Goal: Information Seeking & Learning: Learn about a topic

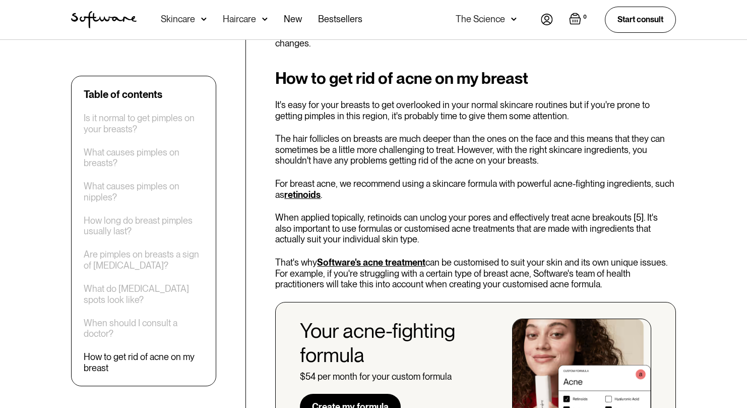
scroll to position [1778, 0]
click at [400, 257] on link "Software's acne treatment" at bounding box center [371, 262] width 108 height 11
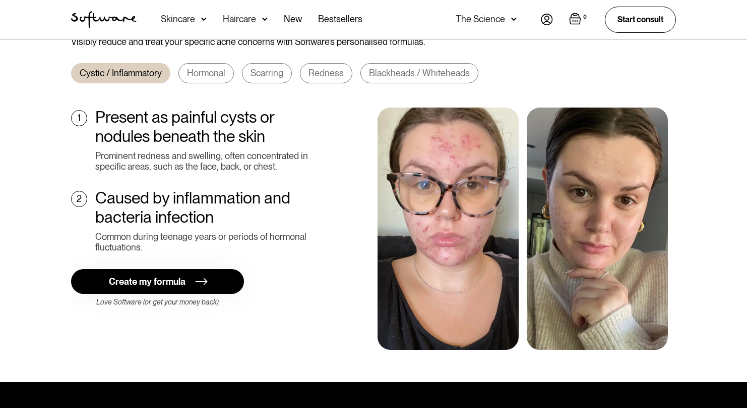
scroll to position [338, 0]
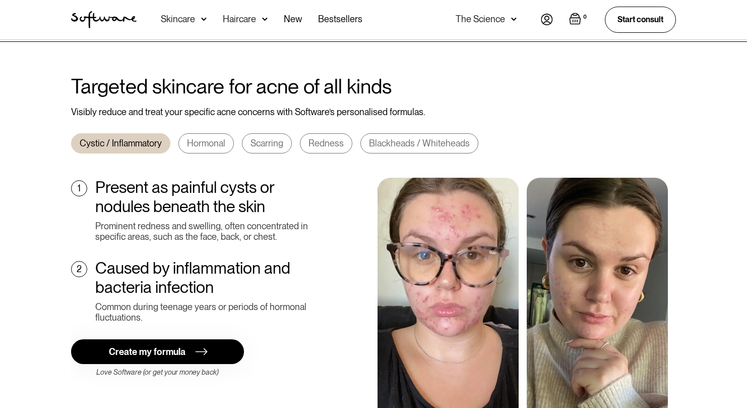
click at [381, 138] on div "Blackheads / Whiteheads" at bounding box center [419, 143] width 101 height 11
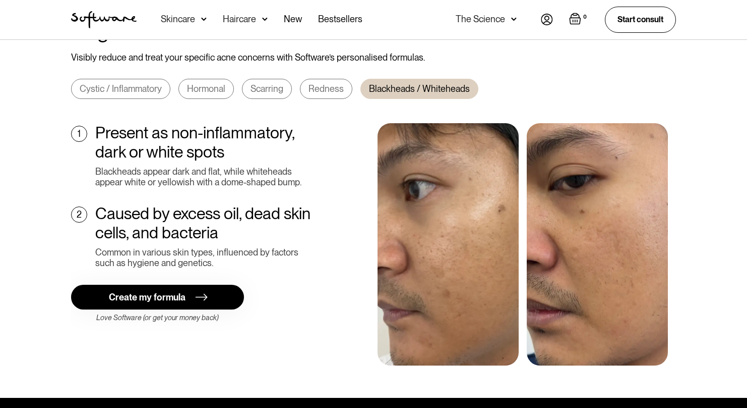
scroll to position [400, 0]
